Goal: Find specific page/section: Find specific page/section

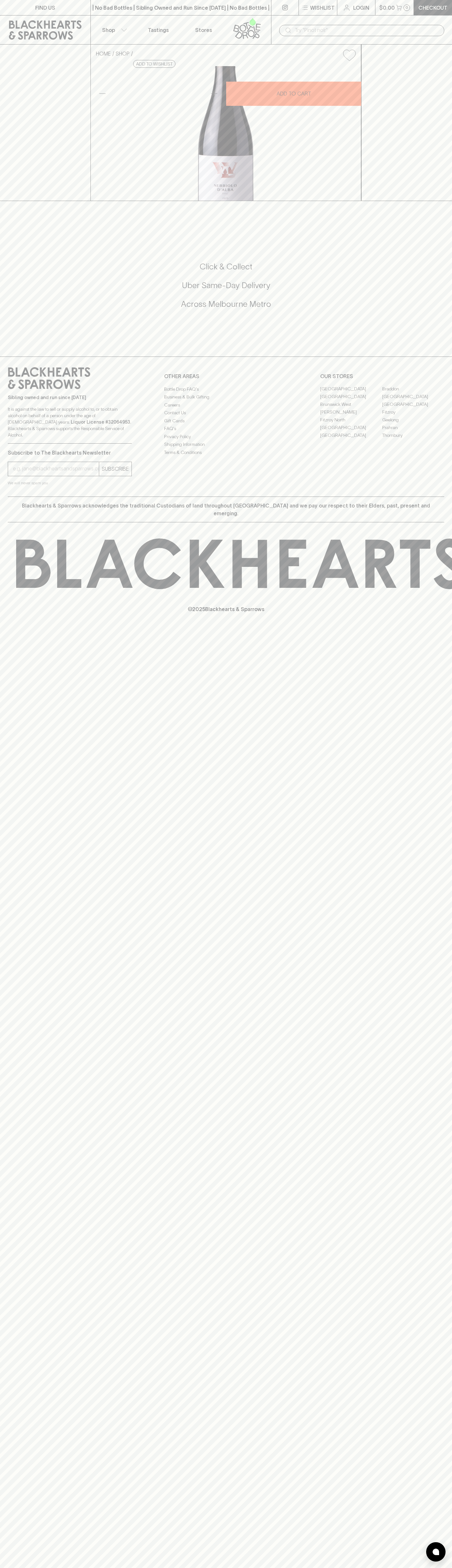
click at [447, 32] on div "​" at bounding box center [361, 30] width 181 height 29
click at [444, 201] on div "HOME SHOP Lodali Nebbiolo d'Alba 2023 $68.00 Add to wishlist 10% discount when …" at bounding box center [226, 122] width 452 height 156
click at [245, 1567] on html "FIND US | No Bad Bottles | Sibling Owned and Run Since 2006 | No Bad Bottles | …" at bounding box center [226, 784] width 452 height 1568
click at [2, 160] on div "HOME SHOP Lodali Nebbiolo d'Alba 2023 $68.00 Add to wishlist 10% discount when …" at bounding box center [226, 122] width 452 height 156
click at [351, 401] on link "[GEOGRAPHIC_DATA]" at bounding box center [351, 397] width 62 height 8
